Goal: Transaction & Acquisition: Purchase product/service

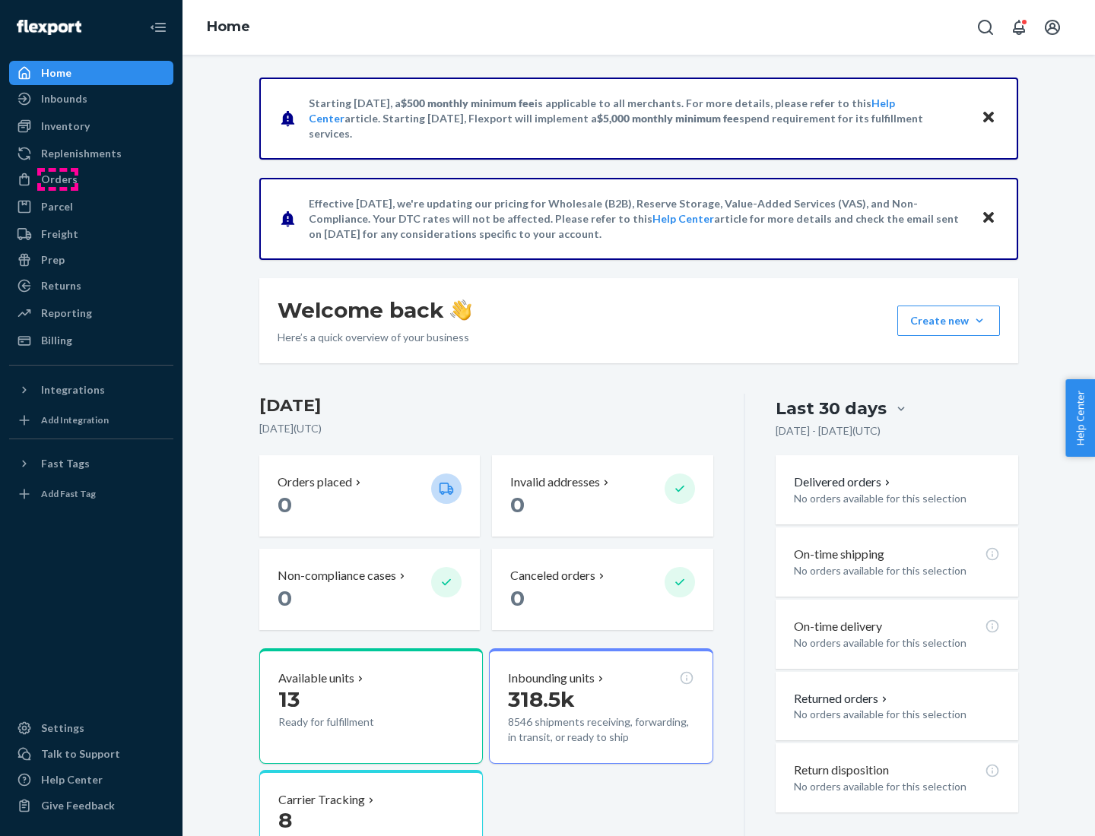
click at [58, 179] on div "Orders" at bounding box center [59, 179] width 36 height 15
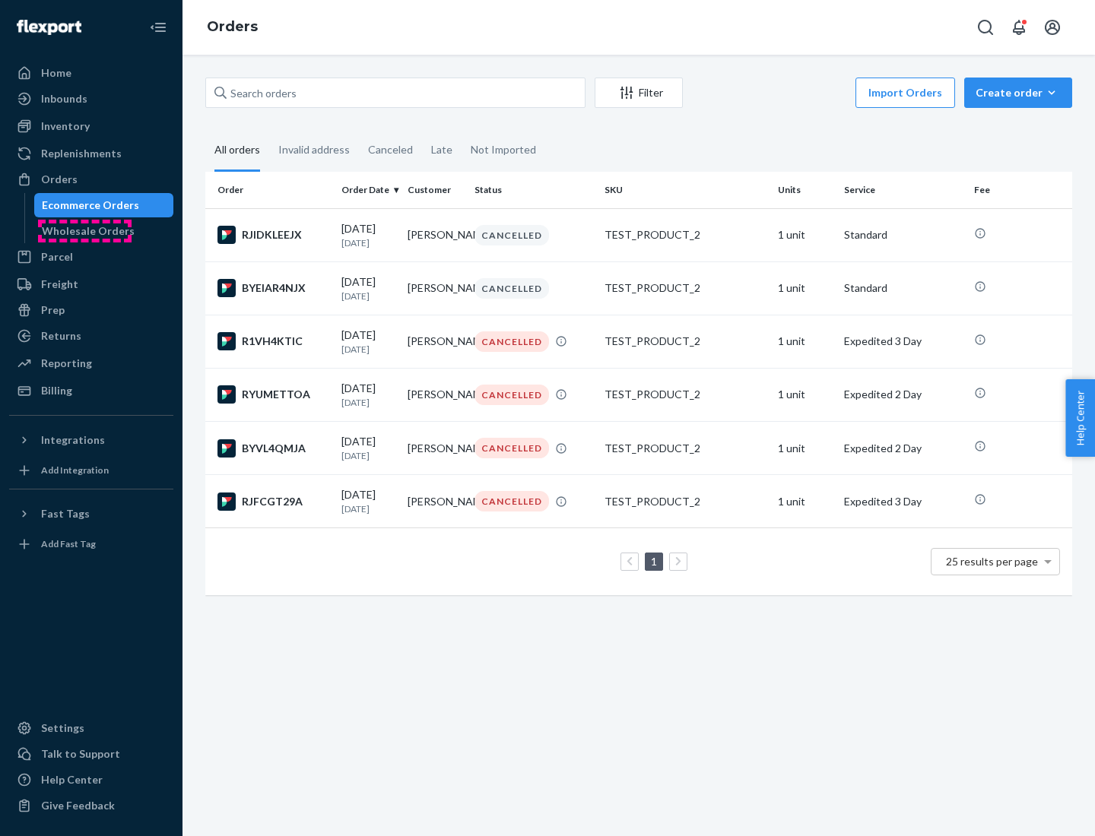
click at [84, 231] on div "Wholesale Orders" at bounding box center [88, 231] width 93 height 15
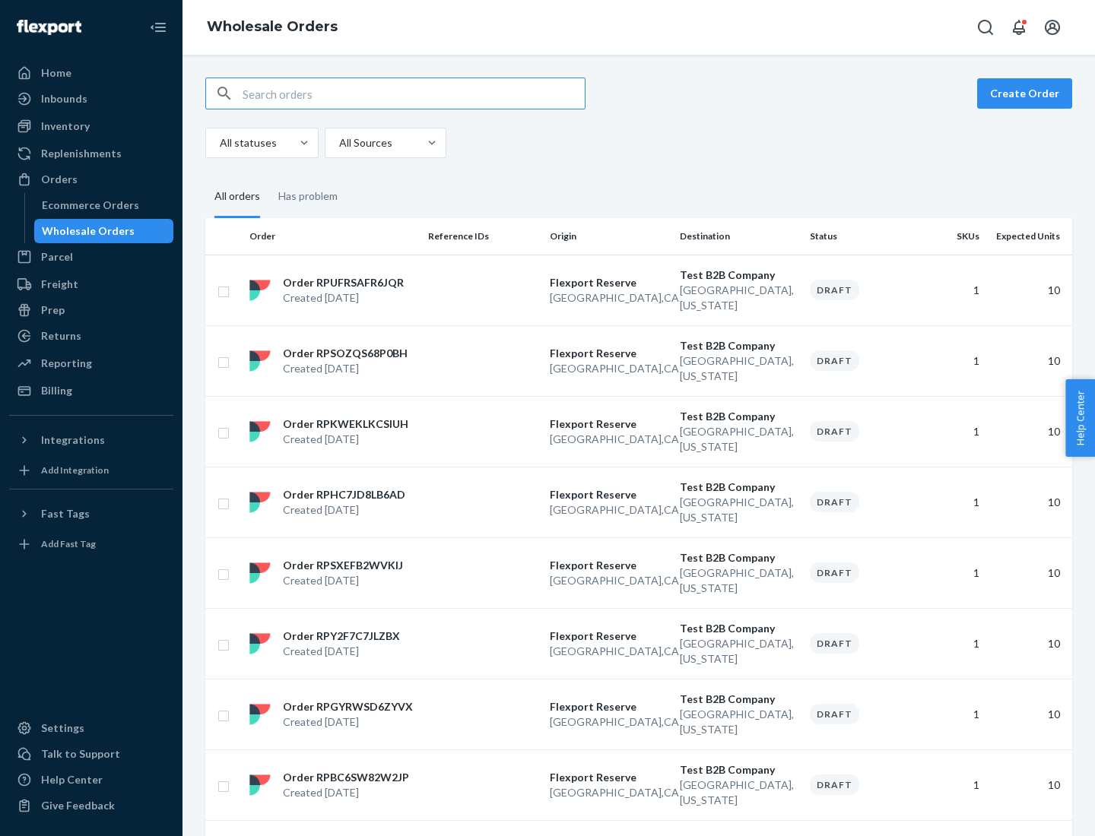
click at [1027, 94] on button "Create Order" at bounding box center [1024, 93] width 95 height 30
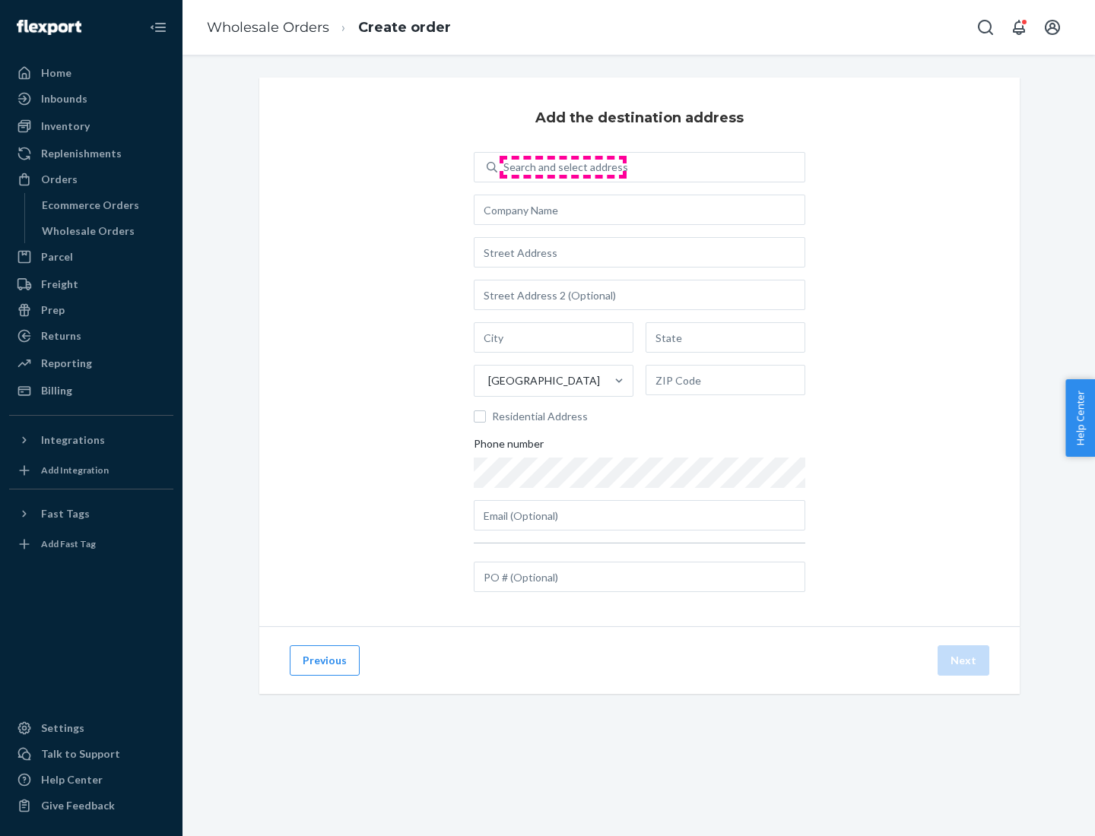
click at [563, 167] on div "Search and select address" at bounding box center [565, 167] width 125 height 15
click at [505, 167] on input "Search and select address" at bounding box center [504, 167] width 2 height 15
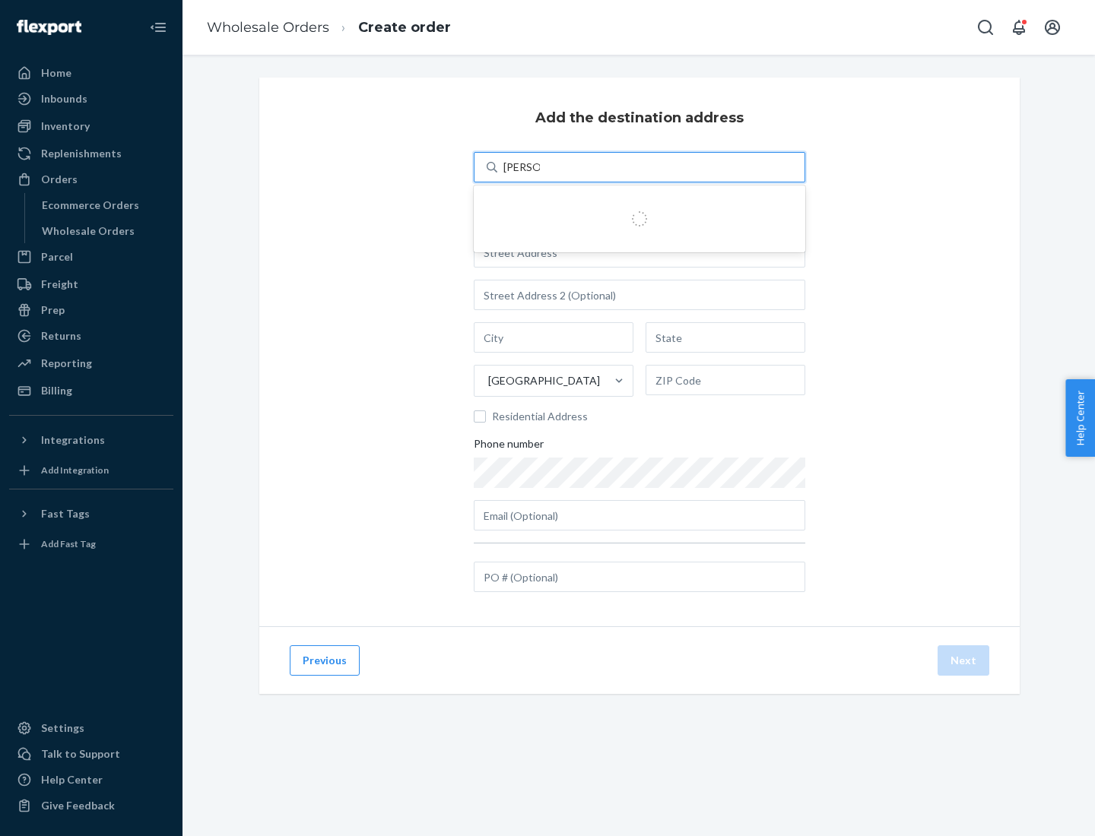
type input "[PERSON_NAME] Test"
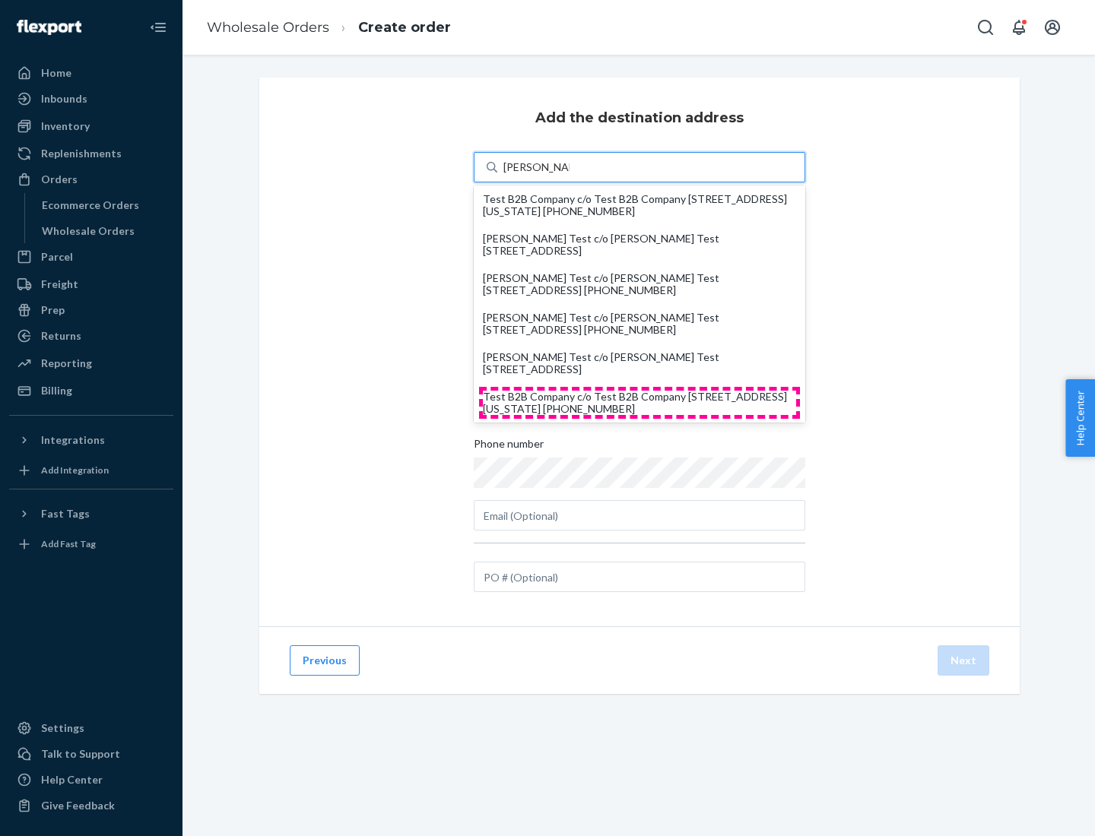
click at [639, 403] on div "Test B2B Company c/o Test B2B Company [STREET_ADDRESS][US_STATE] [PHONE_NUMBER]" at bounding box center [639, 403] width 313 height 24
click at [569, 175] on input "[PERSON_NAME] Test" at bounding box center [536, 167] width 66 height 15
type input "Test B2B Company"
type input "[GEOGRAPHIC_DATA]"
type input "[US_STATE]"
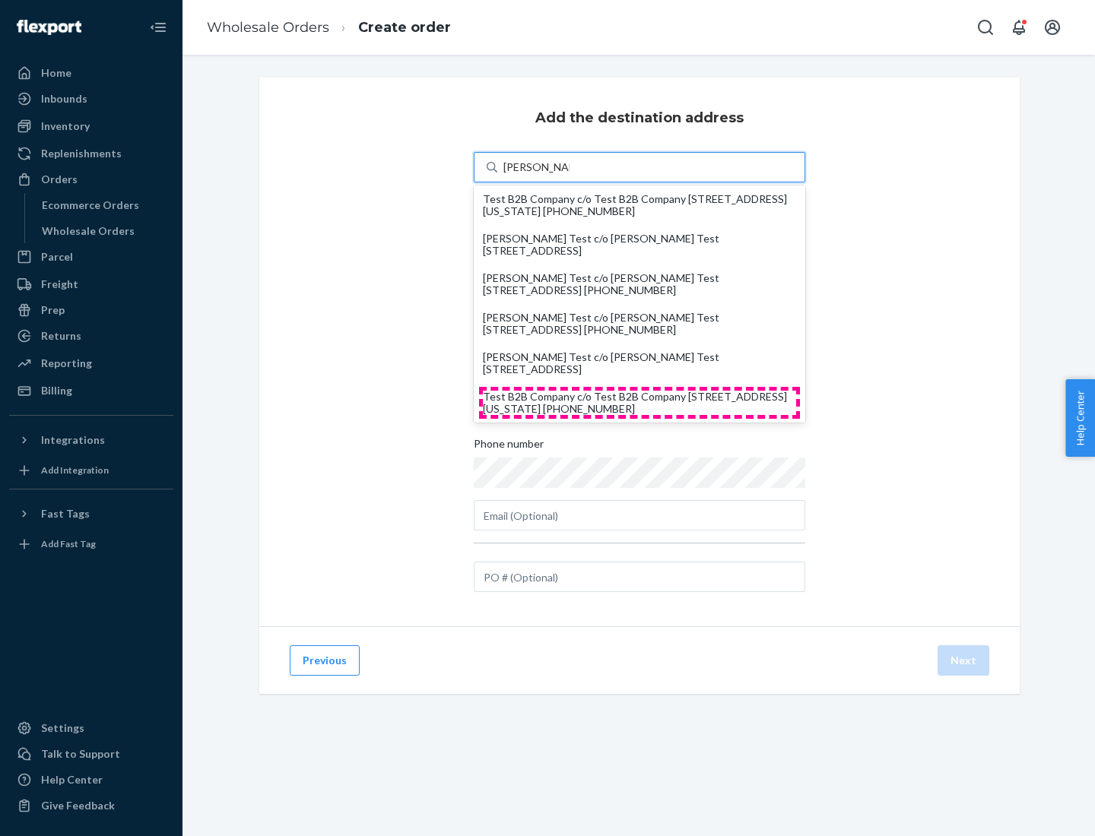
type input "29405"
type input "[STREET_ADDRESS]"
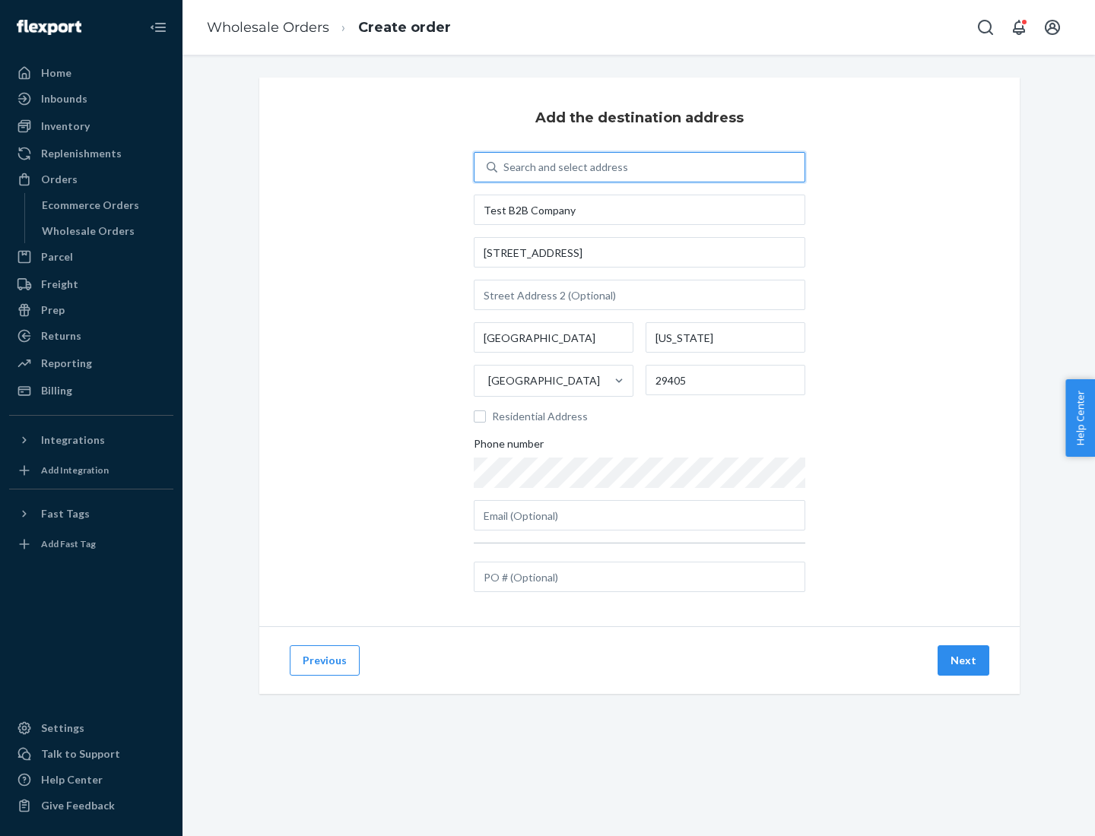
click at [964, 661] on button "Next" at bounding box center [963, 660] width 52 height 30
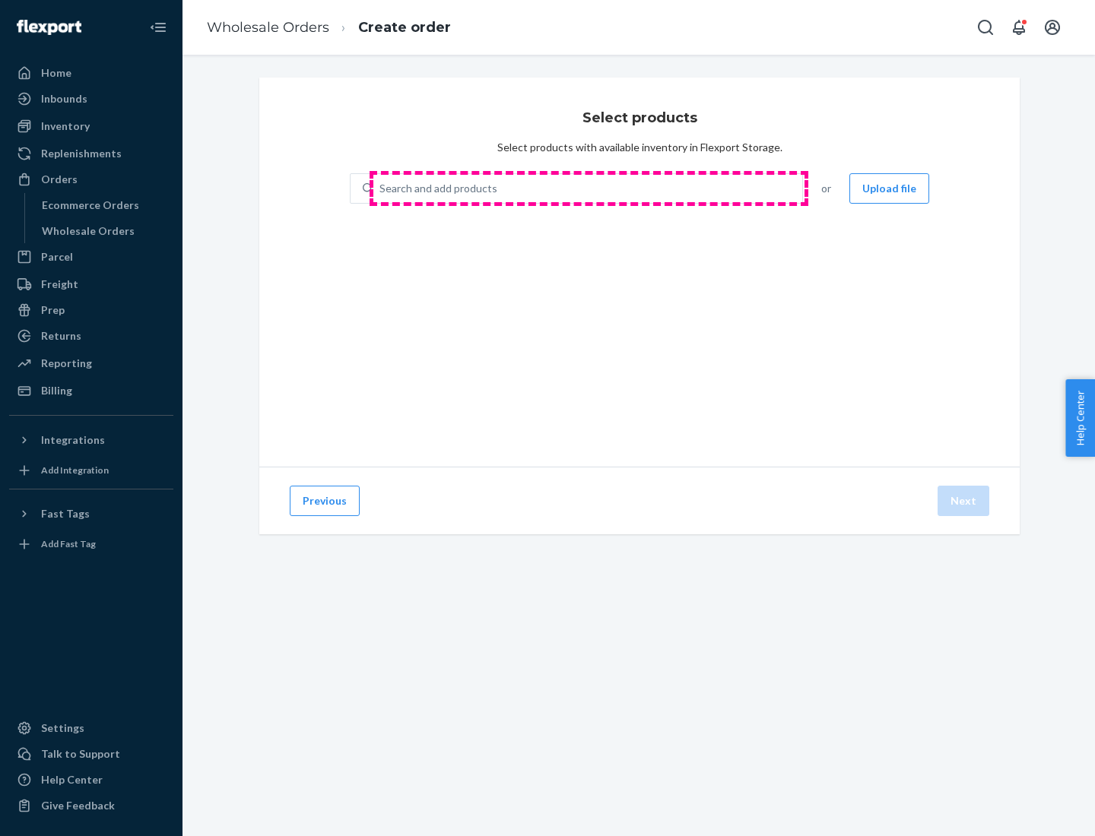
click at [588, 189] on div "Search and add products" at bounding box center [587, 188] width 429 height 27
click at [381, 189] on input "Search and add products" at bounding box center [380, 188] width 2 height 15
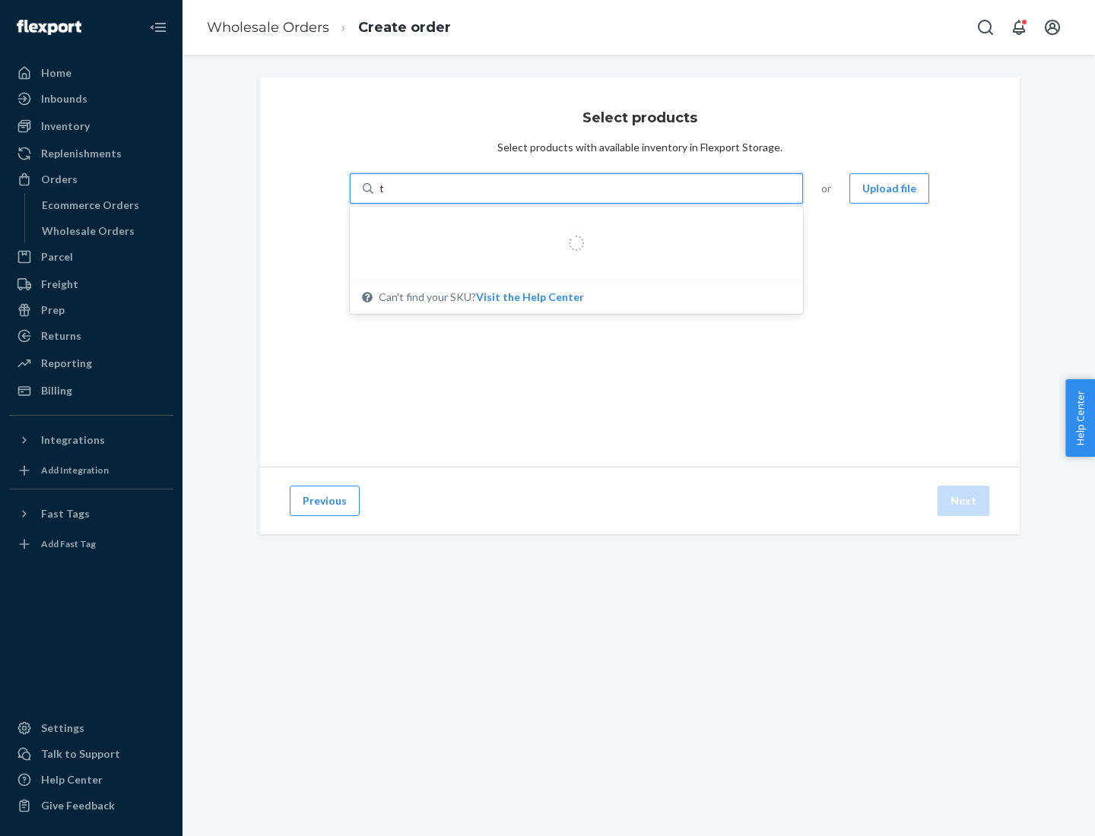
type input "test"
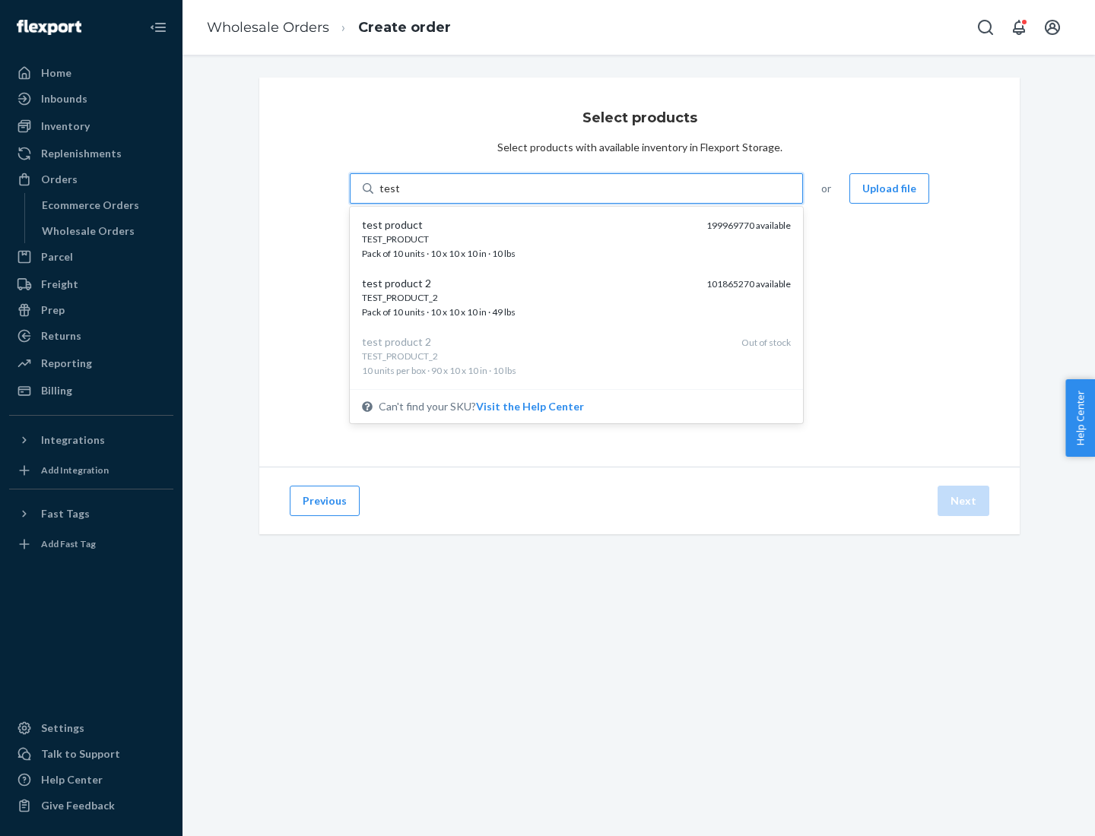
click at [528, 239] on div "TEST_PRODUCT" at bounding box center [528, 239] width 332 height 13
click at [399, 196] on input "test" at bounding box center [389, 188] width 20 height 15
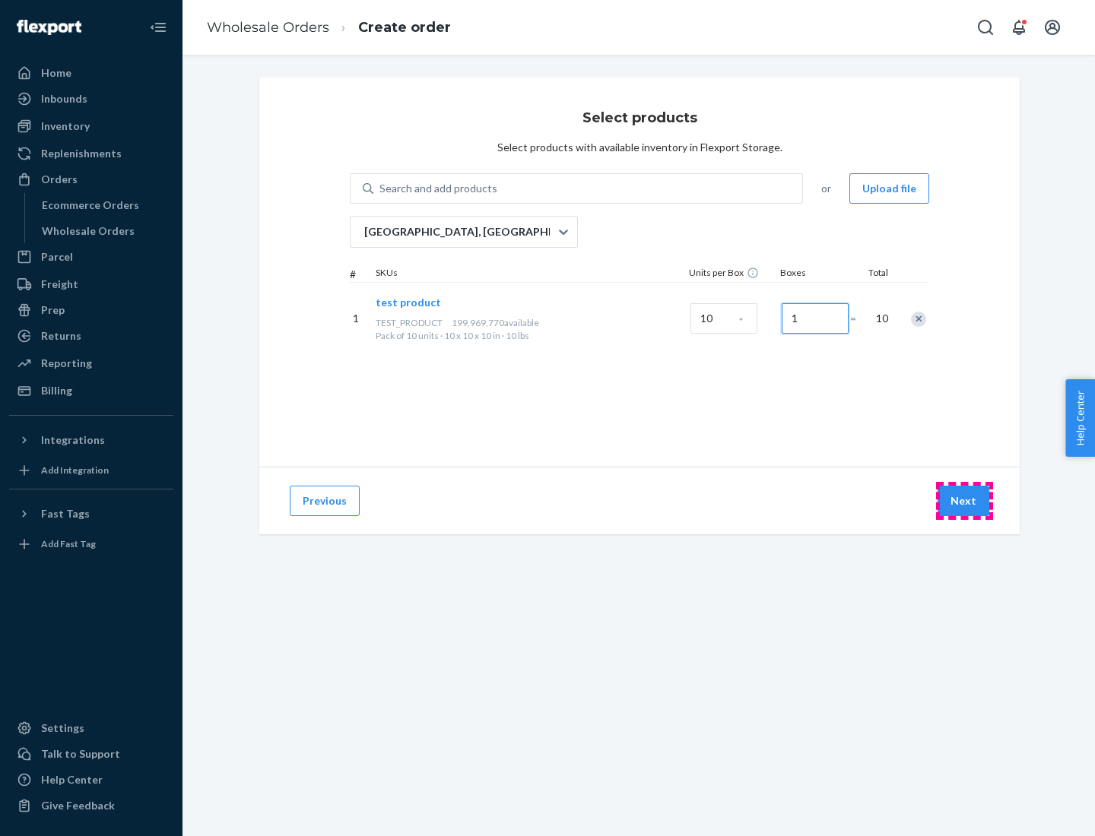
type input "1"
click at [964, 501] on button "Next" at bounding box center [963, 501] width 52 height 30
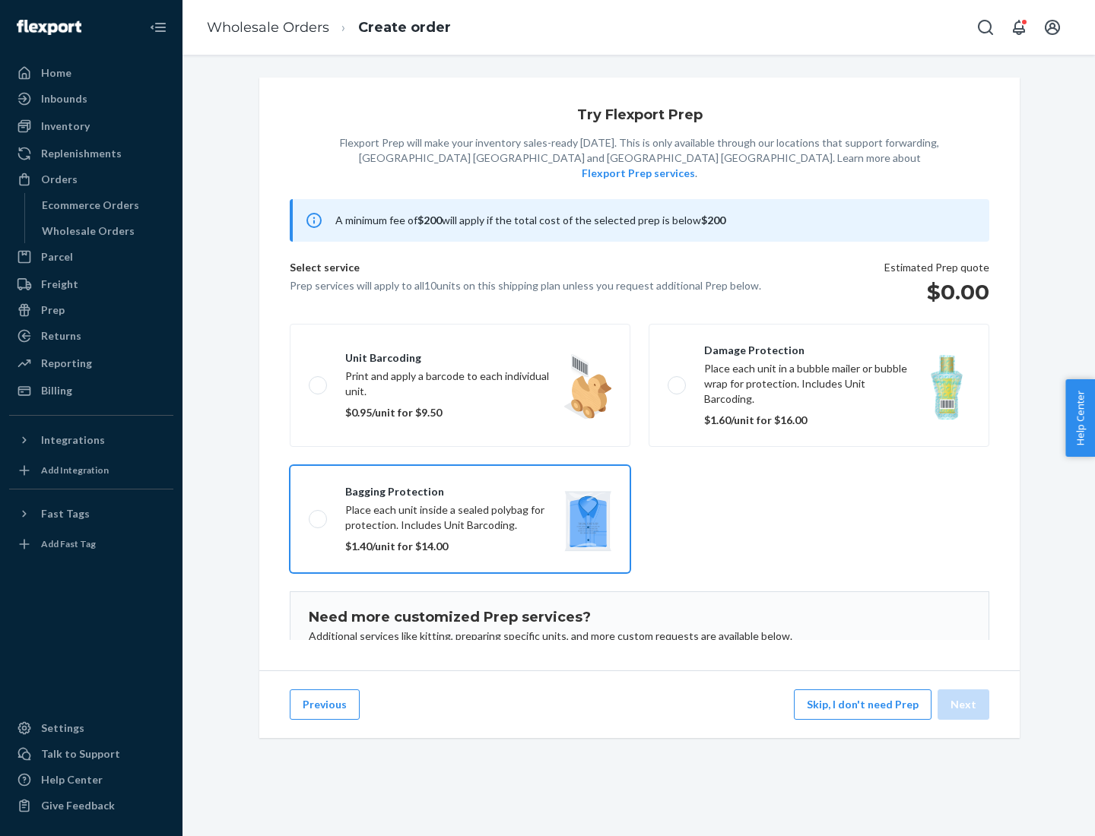
click at [309, 514] on input "Bagging protection Place each unit inside a sealed polybag for protection. Incl…" at bounding box center [314, 519] width 10 height 10
checkbox input "true"
click at [964, 705] on button "Next" at bounding box center [963, 705] width 52 height 30
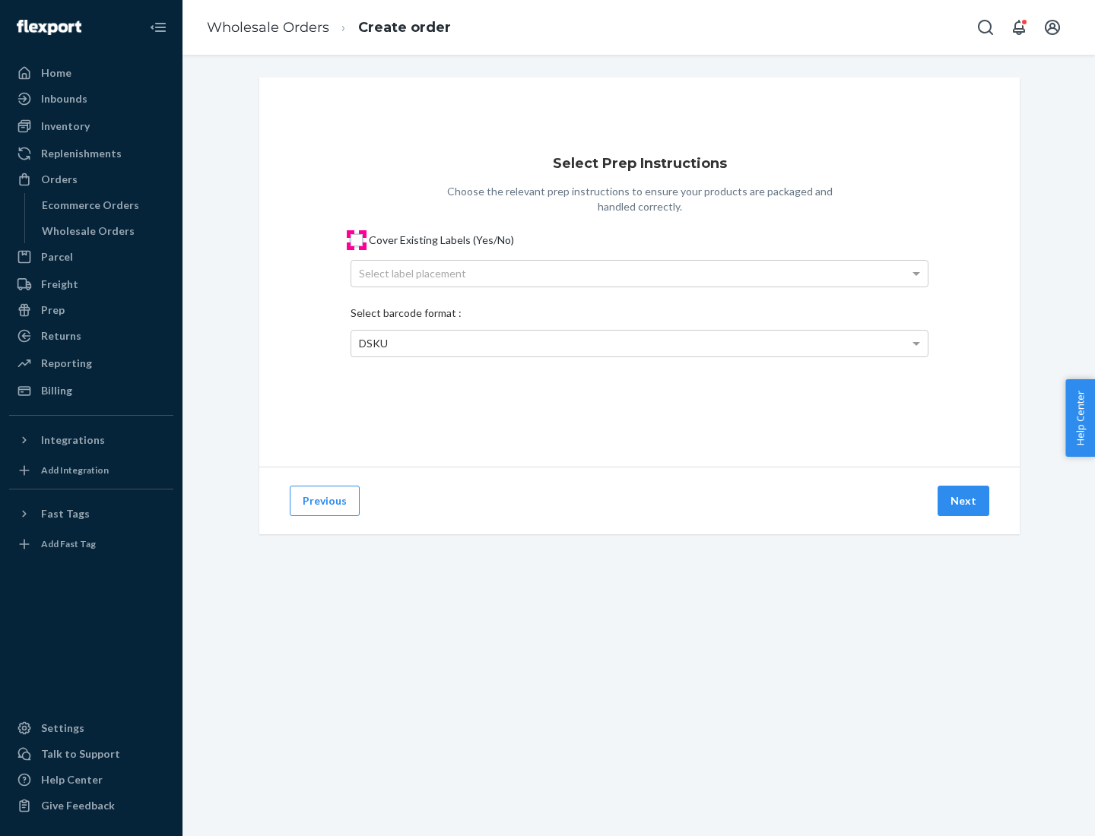
click at [357, 239] on input "Cover Existing Labels (Yes/No)" at bounding box center [356, 240] width 12 height 12
checkbox input "true"
click at [639, 273] on div "Select label placement" at bounding box center [639, 274] width 576 height 26
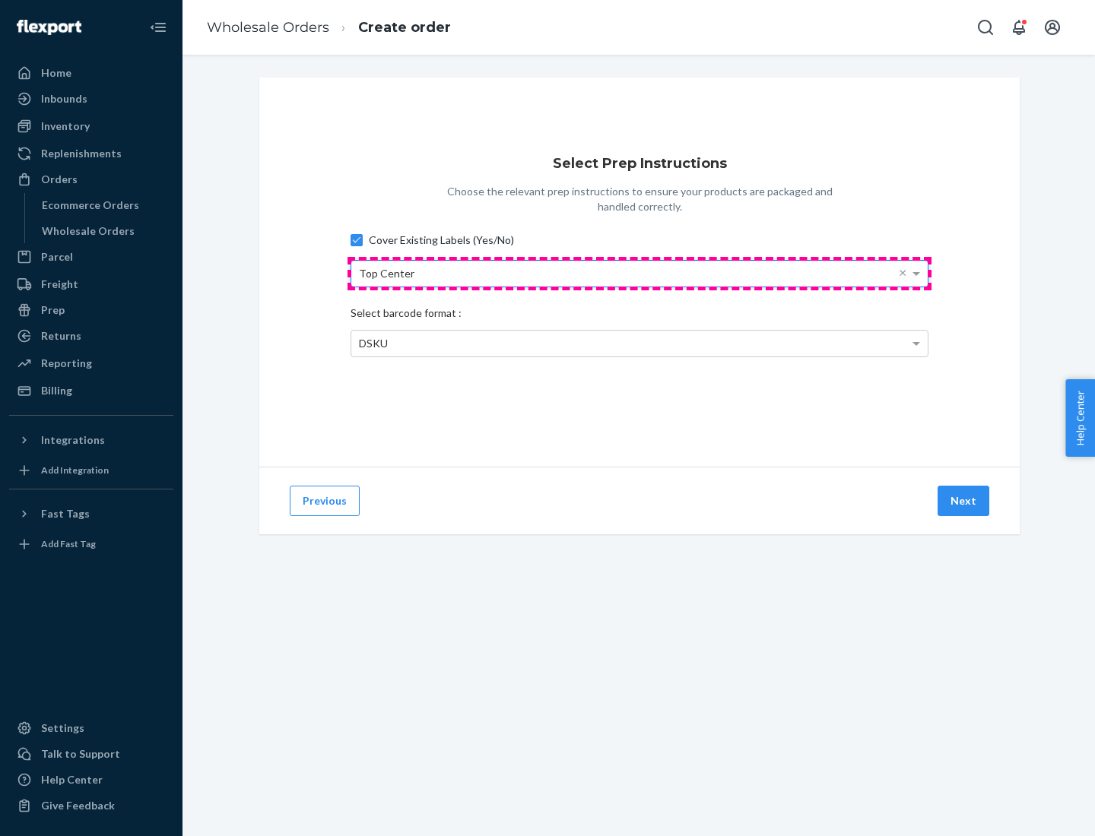
click at [639, 273] on div "Top Center" at bounding box center [639, 274] width 576 height 26
